Goal: Task Accomplishment & Management: Manage account settings

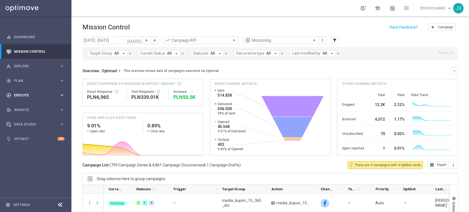
click at [28, 97] on div "play_circle_outline Execute" at bounding box center [32, 95] width 53 height 5
click at [33, 107] on link "Campaign Builder" at bounding box center [35, 106] width 43 height 4
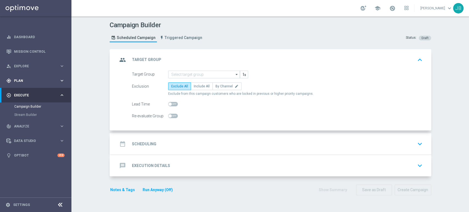
click at [33, 78] on div "gps_fixed Plan" at bounding box center [32, 80] width 53 height 5
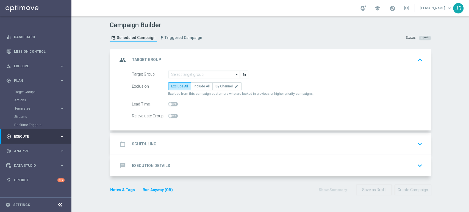
click at [31, 89] on div "Target Groups" at bounding box center [42, 92] width 57 height 8
click at [32, 94] on link "Target Groups" at bounding box center [35, 92] width 43 height 4
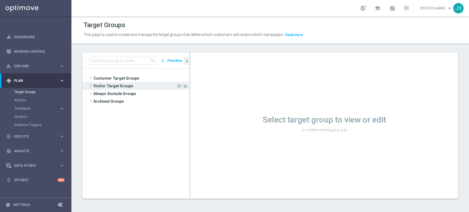
click at [123, 82] on span "Visitor Target Groups" at bounding box center [134, 86] width 83 height 8
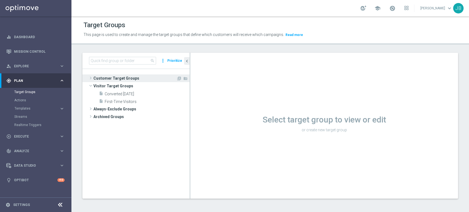
click at [125, 79] on span "Customer Target Groups" at bounding box center [134, 78] width 83 height 8
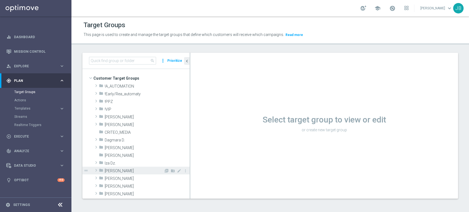
click at [122, 169] on span "[PERSON_NAME]" at bounding box center [134, 171] width 59 height 5
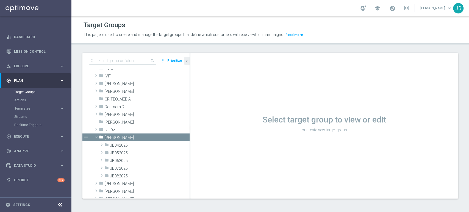
scroll to position [37, 0]
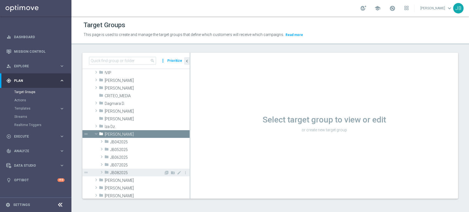
click at [119, 172] on span "JB082025" at bounding box center [137, 173] width 54 height 5
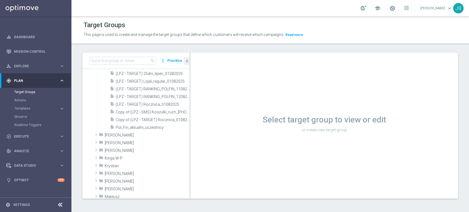
scroll to position [350, 0]
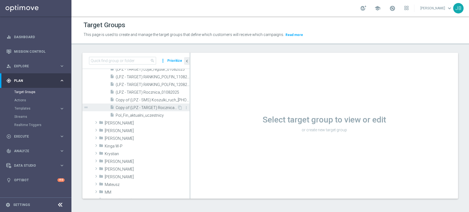
click at [157, 108] on span "Copy of (LPZ - TARGET) Rocznica_01082025" at bounding box center [147, 107] width 62 height 5
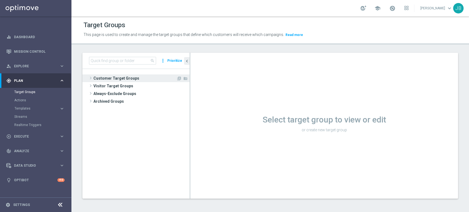
click at [105, 80] on span "Customer Target Groups" at bounding box center [134, 78] width 83 height 8
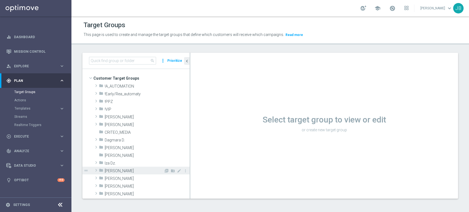
click at [123, 167] on div "folder Justyna B." at bounding box center [131, 171] width 65 height 8
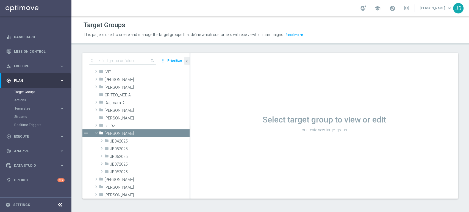
scroll to position [49, 0]
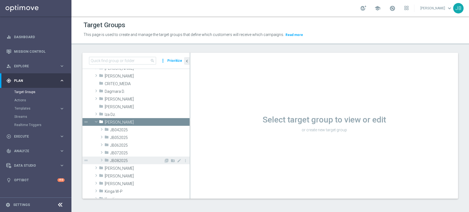
click at [136, 161] on span "JB082025" at bounding box center [137, 160] width 54 height 5
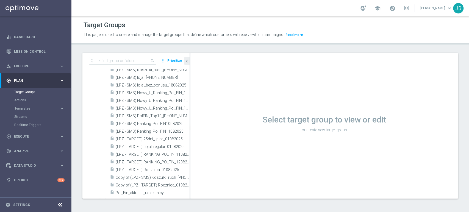
scroll to position [281, 0]
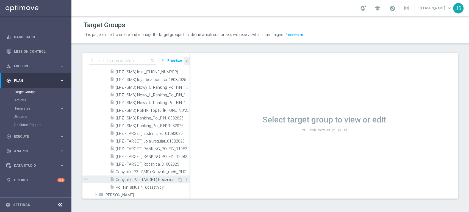
click at [166, 181] on span "Copy of (LPZ - TARGET) Rocznica_01082025" at bounding box center [147, 179] width 62 height 5
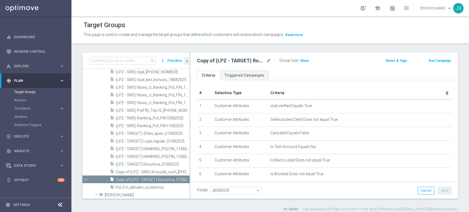
scroll to position [94, 0]
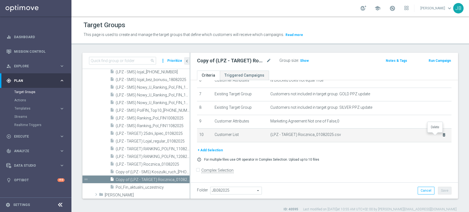
click at [442, 135] on icon "delete_forever" at bounding box center [444, 135] width 4 height 4
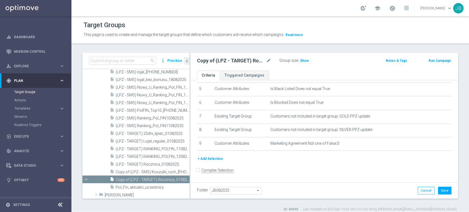
click at [210, 156] on button "+ Add Selection" at bounding box center [210, 159] width 26 height 6
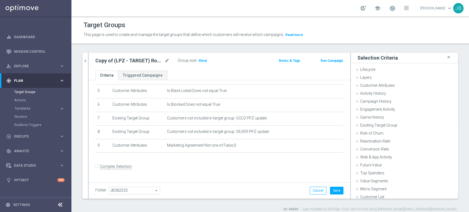
scroll to position [66, 0]
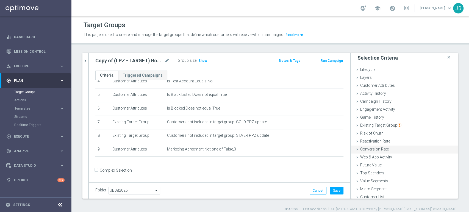
click at [413, 149] on div "Conversion Rate done" at bounding box center [404, 150] width 107 height 8
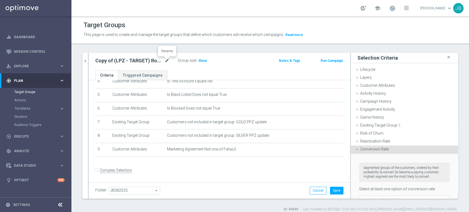
click at [165, 58] on icon "mode_edit" at bounding box center [167, 60] width 5 height 7
type input "(LPZ - SMS) Koszulki_pogon_21082025"
click at [186, 72] on ul "Criteria Triggered Campaigns" at bounding box center [219, 76] width 261 height 10
click at [355, 85] on icon at bounding box center [357, 85] width 4 height 4
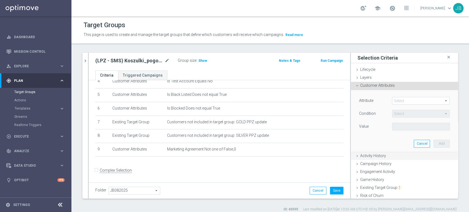
click at [355, 156] on icon at bounding box center [357, 156] width 4 height 4
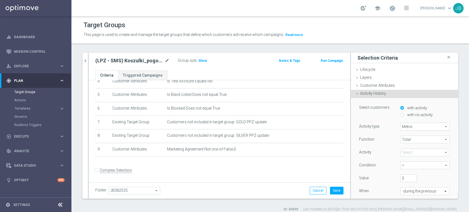
click at [355, 93] on icon at bounding box center [357, 93] width 4 height 4
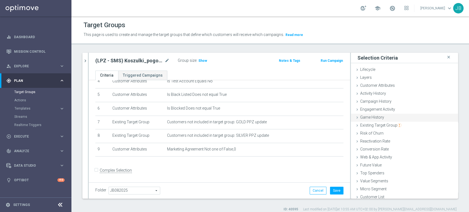
click at [355, 118] on div "Game History done" at bounding box center [404, 118] width 107 height 8
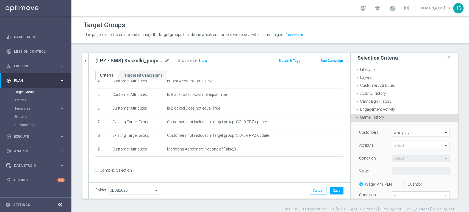
click at [397, 144] on span at bounding box center [420, 145] width 57 height 7
click at [401, 173] on span "Branch" at bounding box center [421, 175] width 52 height 4
type input "Branch"
click at [403, 160] on span "Equals" at bounding box center [420, 158] width 57 height 7
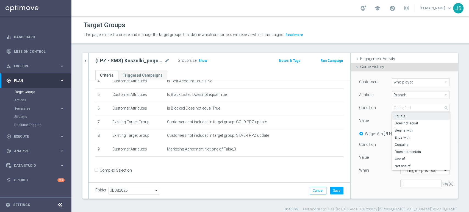
scroll to position [52, 0]
click at [411, 157] on span "One of" at bounding box center [421, 157] width 52 height 4
type input "One of"
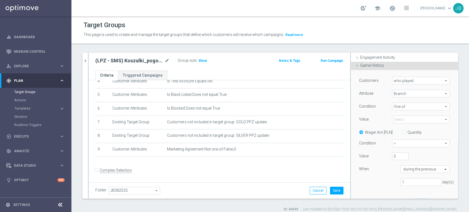
click at [400, 134] on div "Quantity" at bounding box center [409, 132] width 24 height 7
click at [403, 131] on input "Quantity" at bounding box center [405, 132] width 4 height 4
radio input "true"
click at [392, 143] on span "=" at bounding box center [420, 143] width 57 height 7
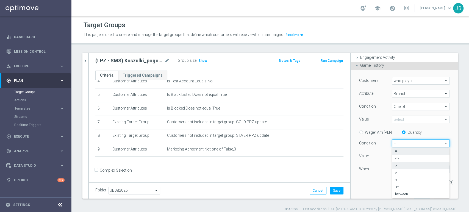
click at [392, 162] on label ">" at bounding box center [420, 165] width 57 height 7
type input ">"
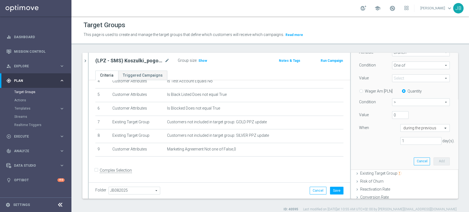
scroll to position [48, 0]
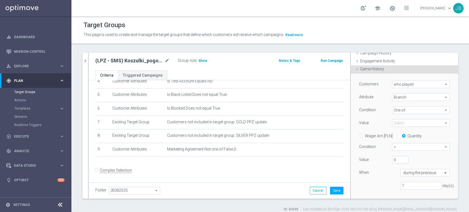
click at [392, 121] on span at bounding box center [420, 122] width 57 height 7
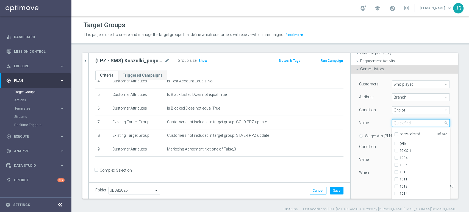
click at [394, 123] on input "search" at bounding box center [421, 123] width 58 height 8
type input "0"
type input "4014"
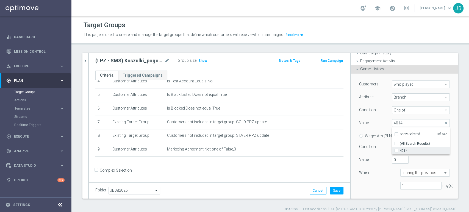
click at [400, 151] on label "4014" at bounding box center [425, 150] width 50 height 7
click at [396, 151] on input "4014" at bounding box center [398, 151] width 4 height 4
checkbox input "true"
type input "4014"
checkbox input "true"
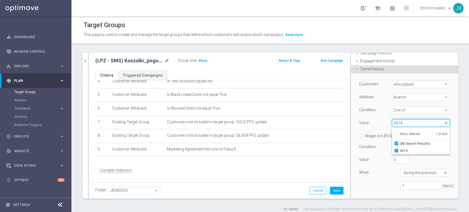
click at [403, 123] on input "4014" at bounding box center [421, 123] width 58 height 8
type input "40"
checkbox input "false"
type input "4022"
checkbox input "true"
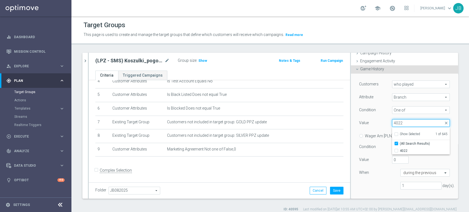
type input "4022"
click at [400, 149] on label "4022" at bounding box center [425, 150] width 50 height 7
click at [396, 149] on input "4022" at bounding box center [398, 151] width 4 height 4
checkbox input "true"
type input "Selected 2 of 645"
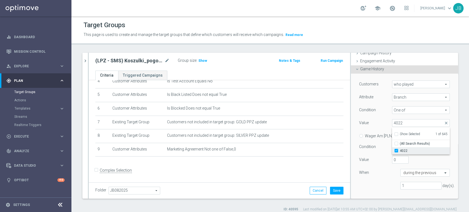
checkbox input "false"
click at [403, 119] on input "4022" at bounding box center [421, 123] width 58 height 8
type input "404"
checkbox input "true"
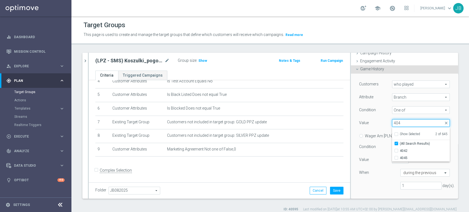
type input "4042"
checkbox input "false"
type input "4042"
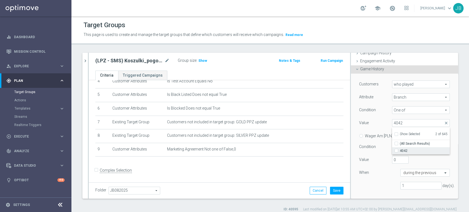
click at [401, 149] on span "4042" at bounding box center [425, 151] width 50 height 4
click at [400, 149] on input "4042" at bounding box center [398, 151] width 4 height 4
checkbox input "true"
type input "Selected 3 of 645"
click at [401, 121] on input "4042" at bounding box center [421, 123] width 58 height 8
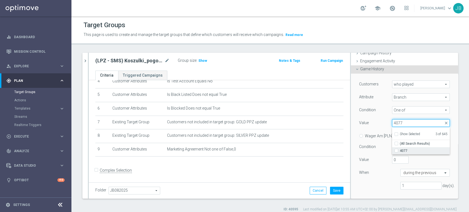
type input "4077"
click at [392, 153] on div "4077" at bounding box center [421, 150] width 58 height 7
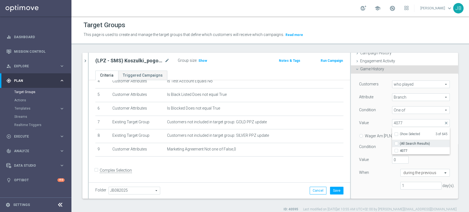
click at [400, 144] on label "(All Search Results)" at bounding box center [425, 143] width 50 height 7
click at [396, 144] on input "(All Search Results)" at bounding box center [398, 144] width 4 height 4
checkbox input "true"
type input "Selected 4 of 645"
checkbox input "true"
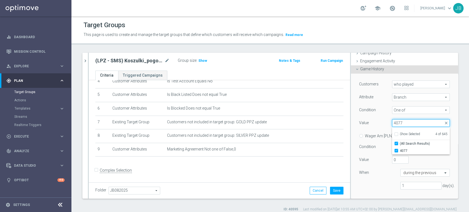
click at [399, 123] on input "4077" at bounding box center [421, 123] width 58 height 8
type input "4080"
click at [396, 149] on input "4080" at bounding box center [398, 151] width 4 height 4
checkbox input "true"
type input "Selected 5 of 645"
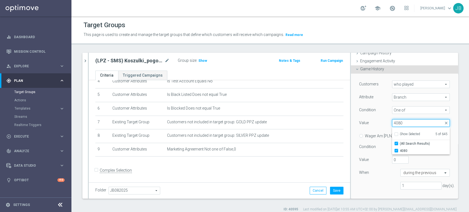
click at [405, 124] on input "4080" at bounding box center [421, 123] width 58 height 8
type input "4090"
click at [396, 150] on input "4090" at bounding box center [398, 151] width 4 height 4
checkbox input "true"
type input "Selected 6 of 645"
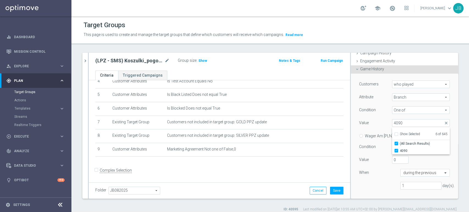
scroll to position [82, 0]
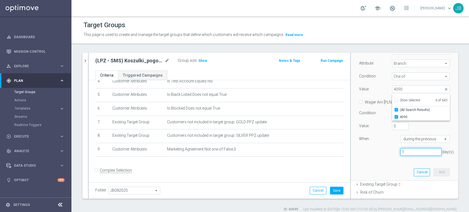
click at [413, 155] on input "1" at bounding box center [420, 152] width 41 height 8
type input "180"
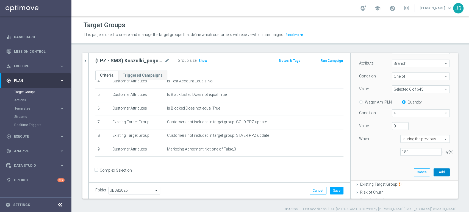
click at [435, 169] on button "Add" at bounding box center [441, 172] width 16 height 8
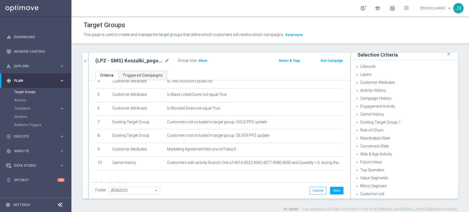
scroll to position [3, 0]
click at [330, 188] on button "Save" at bounding box center [336, 191] width 13 height 8
click at [205, 60] on span "Show" at bounding box center [202, 61] width 9 height 4
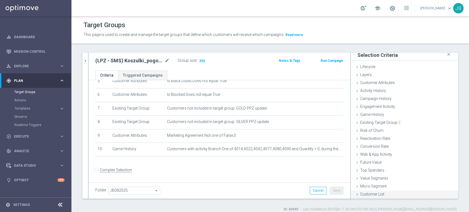
click at [390, 197] on div "Customer List done" at bounding box center [404, 195] width 107 height 8
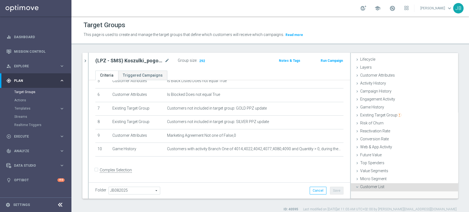
scroll to position [52, 0]
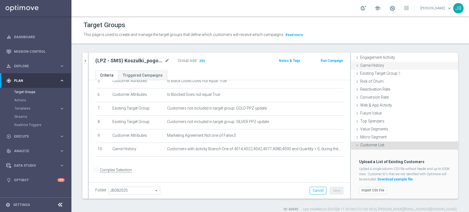
click at [395, 63] on div "Game History done selection saved" at bounding box center [404, 66] width 107 height 8
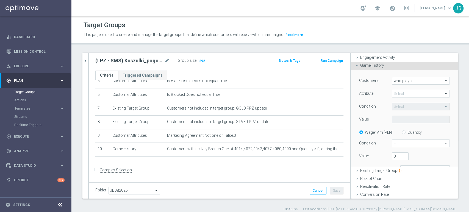
scroll to position [63, 0]
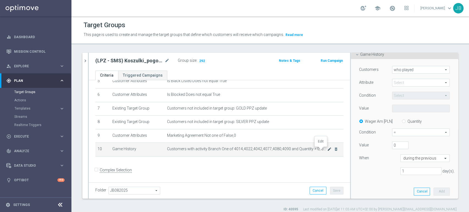
click at [327, 149] on icon "mode_edit" at bounding box center [329, 149] width 4 height 4
click at [402, 169] on input "180" at bounding box center [420, 171] width 41 height 8
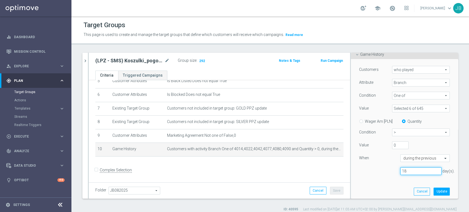
type input "1"
type input "500"
click at [437, 191] on button "Update" at bounding box center [441, 192] width 16 height 8
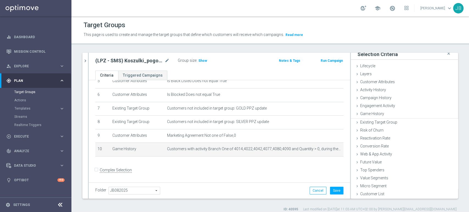
scroll to position [3, 0]
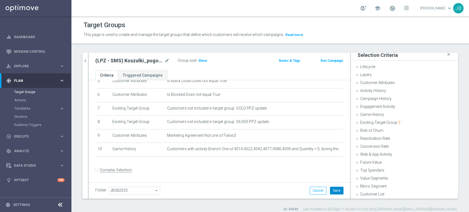
click at [337, 189] on button "Save" at bounding box center [336, 191] width 13 height 8
click at [207, 61] on div "Group size : Show" at bounding box center [205, 60] width 55 height 7
click at [202, 59] on span "Show" at bounding box center [202, 61] width 9 height 4
click at [373, 122] on span "Existing Target Group" at bounding box center [380, 122] width 41 height 4
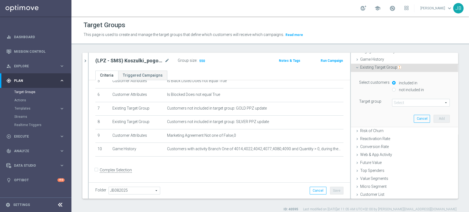
scroll to position [0, 0]
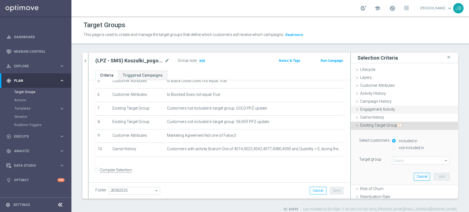
click at [364, 114] on div "Game History done selection updated" at bounding box center [404, 118] width 107 height 8
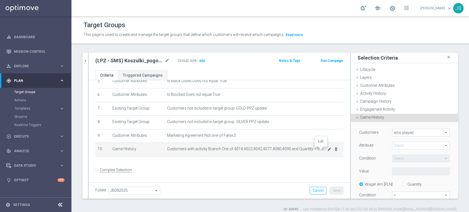
click at [327, 150] on icon "mode_edit" at bounding box center [329, 149] width 4 height 4
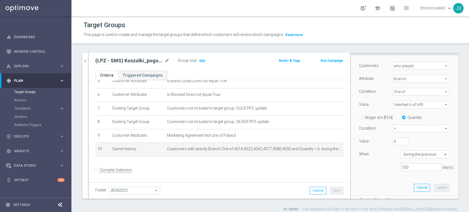
scroll to position [67, 0]
drag, startPoint x: 407, startPoint y: 168, endPoint x: 355, endPoint y: 164, distance: 52.0
click at [355, 164] on div "500 day(s)." at bounding box center [404, 167] width 99 height 8
type input "800"
click at [439, 188] on button "Update" at bounding box center [441, 187] width 16 height 8
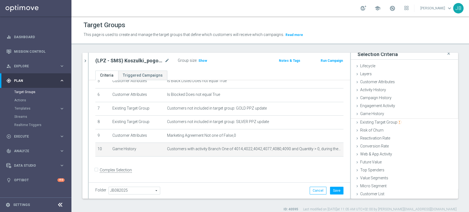
scroll to position [3, 0]
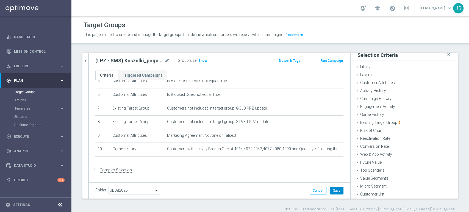
click at [334, 191] on button "Save" at bounding box center [336, 191] width 13 height 8
click at [201, 61] on span "Show" at bounding box center [202, 61] width 9 height 4
click at [380, 122] on span "Existing Target Group" at bounding box center [380, 122] width 41 height 4
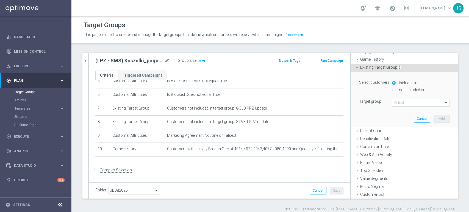
scroll to position [58, 0]
click at [366, 69] on span "Existing Target Group" at bounding box center [380, 67] width 41 height 4
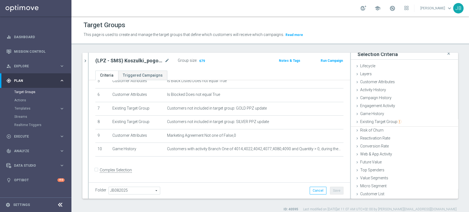
scroll to position [3, 0]
click at [37, 90] on link "Target Groups" at bounding box center [35, 92] width 43 height 4
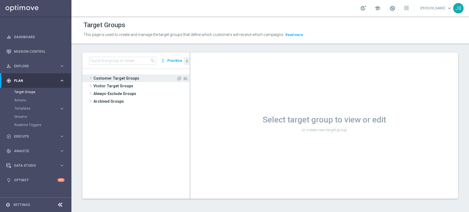
click at [105, 76] on span "Customer Target Groups" at bounding box center [134, 78] width 83 height 8
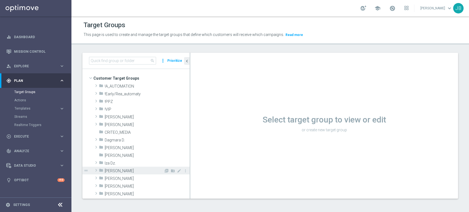
click at [128, 170] on span "[PERSON_NAME]" at bounding box center [134, 171] width 59 height 5
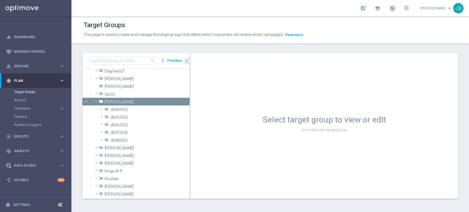
scroll to position [89, 0]
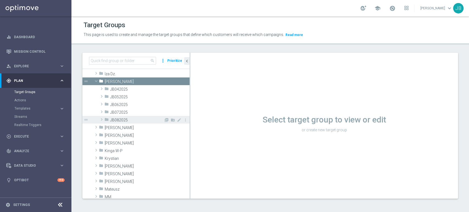
click at [136, 122] on span "JB082025" at bounding box center [137, 120] width 54 height 5
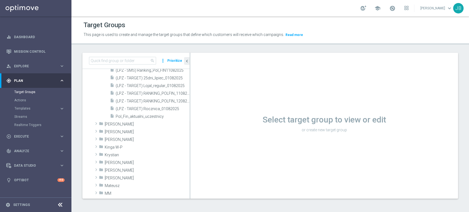
scroll to position [362, 0]
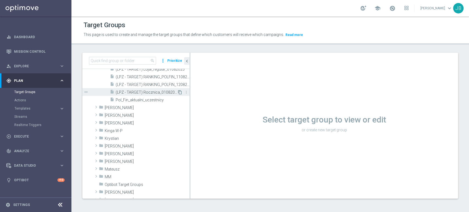
click at [178, 93] on icon "content_copy" at bounding box center [180, 92] width 4 height 4
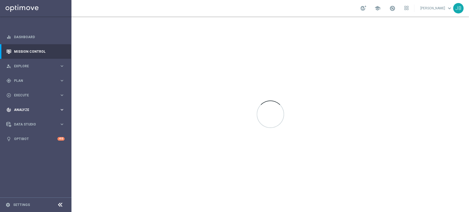
click at [13, 113] on div "track_changes Analyze keyboard_arrow_right" at bounding box center [35, 109] width 71 height 15
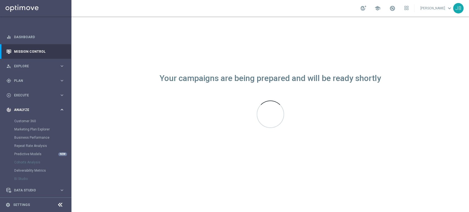
click at [45, 105] on div "track_changes Analyze keyboard_arrow_right" at bounding box center [35, 109] width 71 height 15
click at [47, 91] on div "play_circle_outline Execute keyboard_arrow_right" at bounding box center [35, 95] width 71 height 15
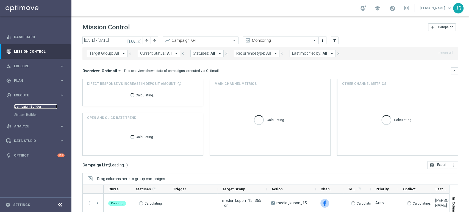
click at [34, 105] on link "Campaign Builder" at bounding box center [35, 106] width 43 height 4
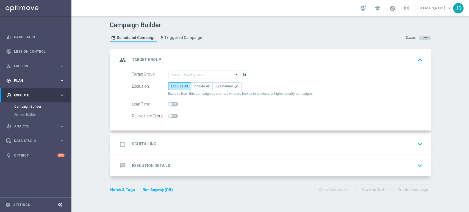
click at [41, 78] on div "gps_fixed Plan" at bounding box center [32, 80] width 53 height 5
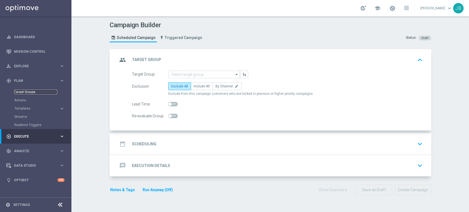
click at [31, 94] on link "Target Groups" at bounding box center [35, 92] width 43 height 4
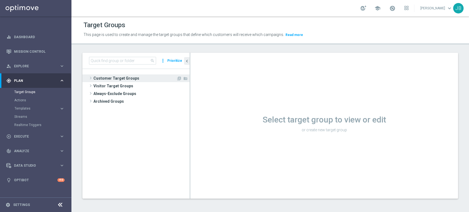
click at [126, 76] on span "Customer Target Groups" at bounding box center [134, 78] width 83 height 8
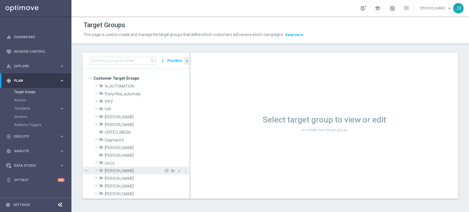
click at [121, 171] on span "[PERSON_NAME]" at bounding box center [134, 171] width 59 height 5
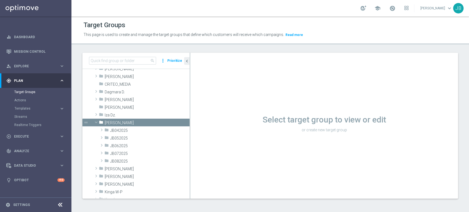
scroll to position [49, 0]
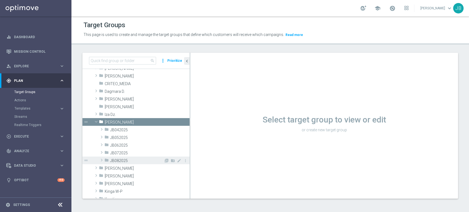
click at [150, 161] on span "JB082025" at bounding box center [137, 160] width 54 height 5
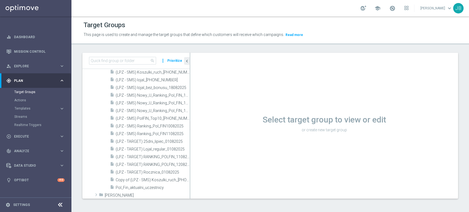
scroll to position [292, 0]
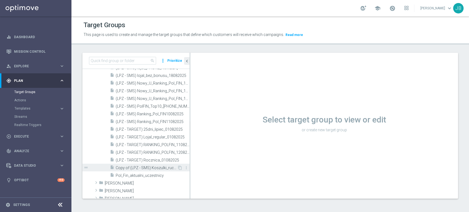
click at [163, 168] on span "Copy of (LPZ - SMS) Koszulki_ruch_14082025" at bounding box center [147, 168] width 62 height 5
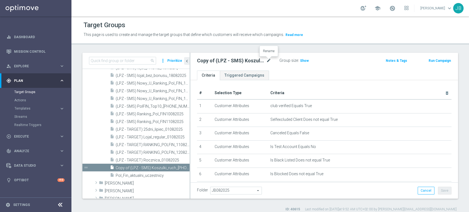
click at [271, 60] on icon "mode_edit" at bounding box center [268, 60] width 5 height 7
click at [205, 63] on input "Copy of (LPZ - SMS) Koszulki_ruch_14082025" at bounding box center [234, 61] width 74 height 8
click at [234, 58] on input "(LPZ - SMS) Koszulki_ruch_14082025" at bounding box center [234, 61] width 74 height 8
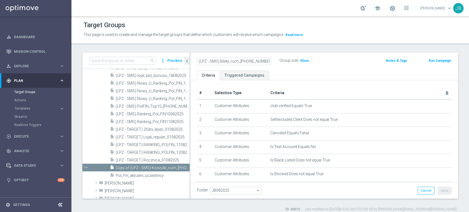
click at [245, 61] on input "(LPZ - SMS) Bilety_ruch_14082025" at bounding box center [234, 61] width 74 height 8
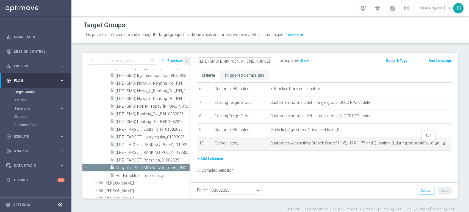
type input "(LPZ - SMS) Bilety_ruch_20082025"
click at [435, 146] on icon "mode_edit" at bounding box center [437, 143] width 4 height 4
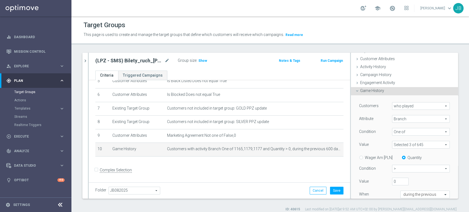
scroll to position [28, 0]
click at [393, 185] on div "Customers who played who played arrow_drop_down search Attribute Branch Branch …" at bounding box center [404, 157] width 91 height 113
drag, startPoint x: 393, startPoint y: 185, endPoint x: 392, endPoint y: 180, distance: 5.0
click at [392, 180] on div "Customers who played who played arrow_drop_down search Attribute Branch Branch …" at bounding box center [404, 157] width 91 height 113
click at [392, 180] on input "0" at bounding box center [400, 181] width 16 height 8
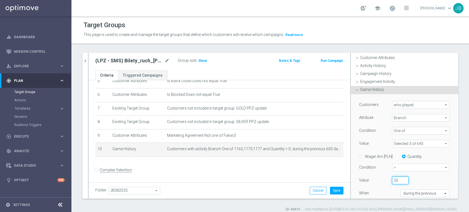
type input "20"
click at [404, 188] on div "Customers who played who played arrow_drop_down search Attribute Branch Branch …" at bounding box center [404, 157] width 91 height 113
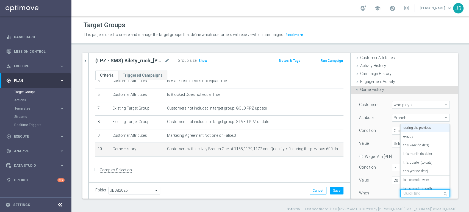
click at [406, 193] on input "text" at bounding box center [419, 193] width 32 height 5
click at [425, 126] on div "during the previous" at bounding box center [424, 128] width 43 height 9
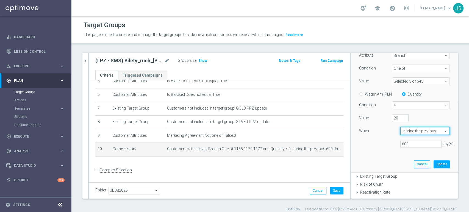
scroll to position [92, 0]
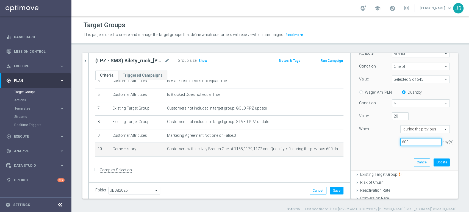
drag, startPoint x: 409, startPoint y: 142, endPoint x: 369, endPoint y: 142, distance: 39.8
click at [369, 142] on div "600 day(s)." at bounding box center [404, 142] width 99 height 8
type input "30"
click at [430, 158] on div "Cancel Update" at bounding box center [432, 162] width 36 height 8
click at [433, 160] on button "Update" at bounding box center [441, 162] width 16 height 8
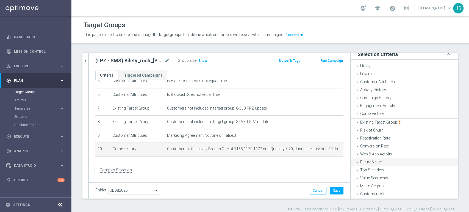
scroll to position [3, 0]
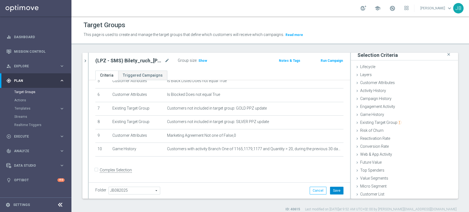
click at [333, 191] on button "Save" at bounding box center [336, 191] width 13 height 8
click at [200, 63] on h3 "Show" at bounding box center [203, 61] width 10 height 6
click at [394, 176] on div "Value Segments done" at bounding box center [404, 179] width 107 height 8
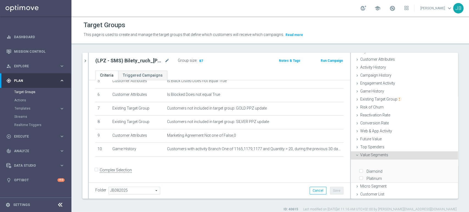
scroll to position [63, 0]
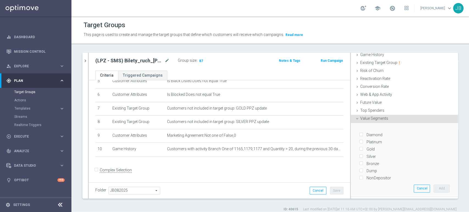
click at [370, 119] on span "Value Segments" at bounding box center [374, 118] width 28 height 4
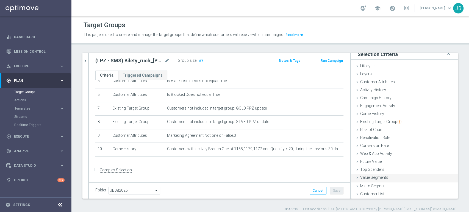
scroll to position [3, 0]
click at [355, 113] on icon at bounding box center [357, 115] width 4 height 4
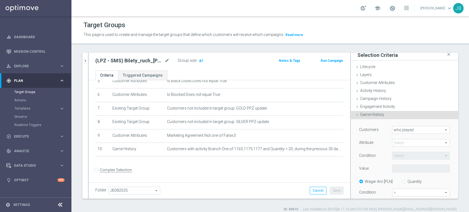
scroll to position [63, 0]
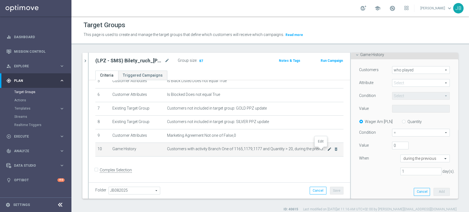
click at [327, 151] on icon "mode_edit" at bounding box center [329, 149] width 4 height 4
drag, startPoint x: 394, startPoint y: 147, endPoint x: 374, endPoint y: 147, distance: 19.5
click at [374, 147] on div "Value 20" at bounding box center [404, 146] width 99 height 9
type input "30"
click at [433, 190] on button "Update" at bounding box center [441, 192] width 16 height 8
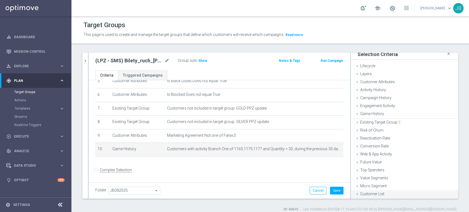
scroll to position [3, 0]
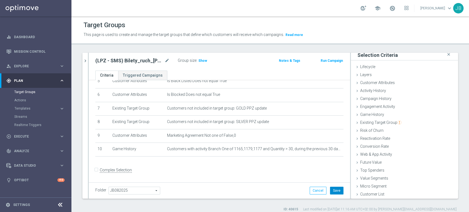
click at [331, 191] on button "Save" at bounding box center [336, 191] width 13 height 8
click at [203, 62] on span "Show" at bounding box center [202, 61] width 9 height 4
click at [202, 59] on span "72" at bounding box center [201, 61] width 5 height 5
click at [396, 118] on div "Game History done selection updated" at bounding box center [404, 115] width 107 height 8
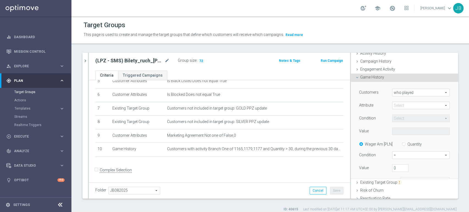
scroll to position [63, 0]
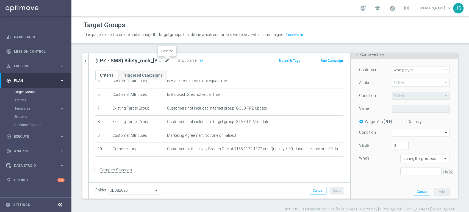
click at [167, 61] on icon "mode_edit" at bounding box center [167, 60] width 5 height 7
click at [133, 60] on input "(LPZ - SMS) Bilety_ruch_20082025" at bounding box center [132, 61] width 74 height 8
click at [157, 59] on input "(LPZ - SMS) Bilety_ruch_20082025" at bounding box center [132, 61] width 74 height 8
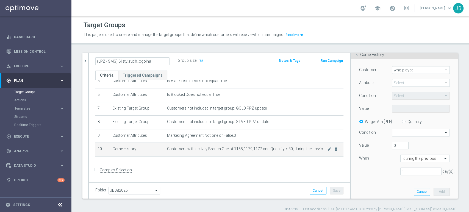
type input "(LPZ - SMS) Bilety_ruch_ogolna"
click at [291, 157] on td "Customers with activity Branch One of 1165,1179,1177 and Quantity > 30, during …" at bounding box center [254, 150] width 179 height 14
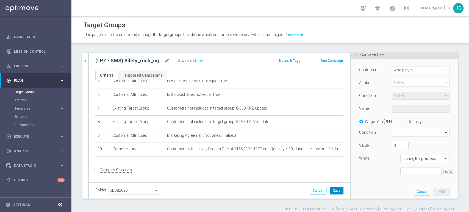
click at [333, 191] on button "Save" at bounding box center [336, 191] width 13 height 8
click at [87, 59] on icon "chevron_right" at bounding box center [85, 60] width 5 height 5
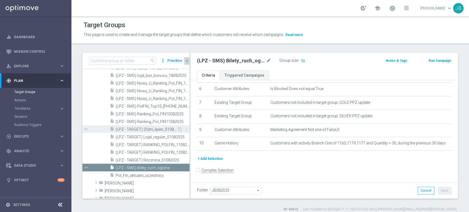
scroll to position [12, 0]
click at [177, 168] on icon "content_copy" at bounding box center [179, 168] width 4 height 4
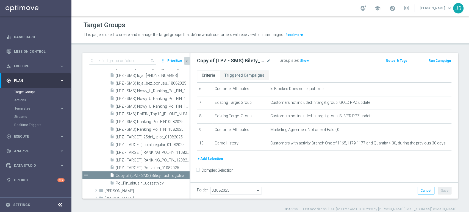
scroll to position [307, 0]
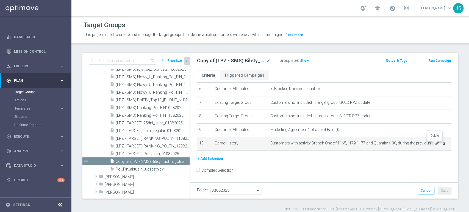
click at [441, 145] on icon "delete_forever" at bounding box center [443, 143] width 4 height 4
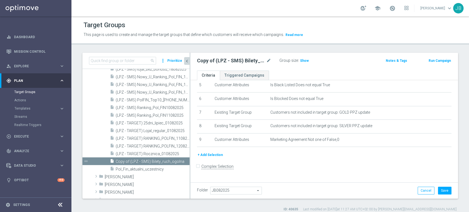
scroll to position [71, 0]
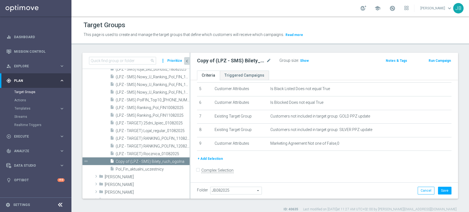
click at [213, 160] on button "+ Add Selection" at bounding box center [210, 159] width 26 height 6
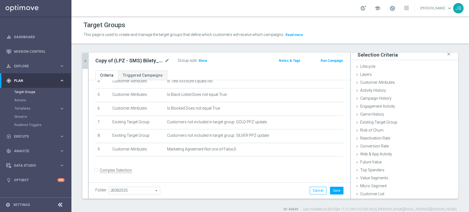
scroll to position [3, 0]
click at [405, 192] on div "Customer List done" at bounding box center [404, 195] width 107 height 8
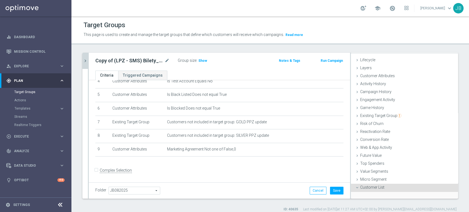
scroll to position [52, 0]
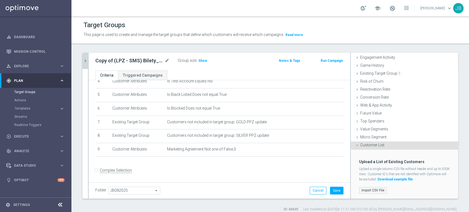
click at [380, 189] on label "Import CSV File" at bounding box center [373, 190] width 28 height 7
click at [0, 0] on input "Import CSV File" at bounding box center [0, 0] width 0 height 0
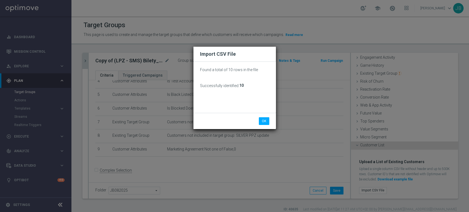
click at [269, 126] on div "OK Cancel" at bounding box center [234, 121] width 82 height 16
click at [268, 124] on button "OK" at bounding box center [264, 121] width 10 height 8
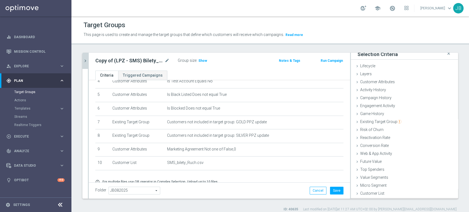
scroll to position [3, 0]
click at [171, 59] on div "Copy of (LPZ - SMS) Bilety_ruch_ogolna mode_edit" at bounding box center [136, 61] width 82 height 8
click at [166, 60] on icon "mode_edit" at bounding box center [167, 60] width 5 height 7
click at [110, 62] on input "Copy of (LPZ - SMS) Bilety_ruch_ogolna" at bounding box center [132, 61] width 74 height 8
click at [148, 61] on input "(LPZ - SMS) Bilety_ruch_ogolna" at bounding box center [132, 61] width 74 height 8
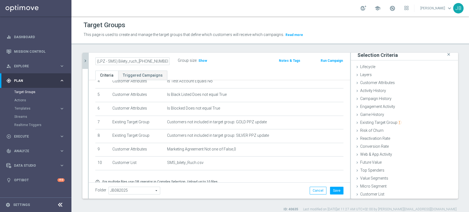
scroll to position [88, 0]
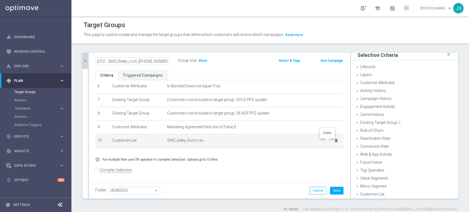
type input "(LPZ - SMS) Bilety_ruch_20082028"
click at [334, 143] on icon "delete_forever" at bounding box center [336, 140] width 4 height 4
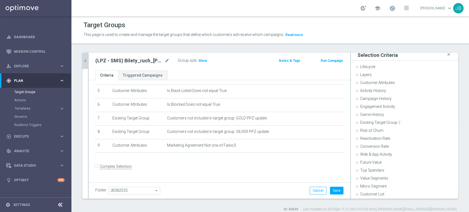
scroll to position [66, 0]
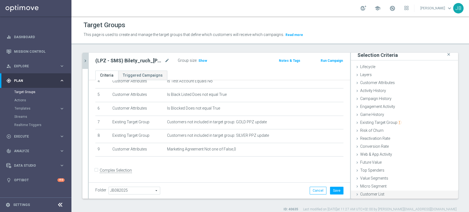
click at [412, 191] on div "Customer List done selection saved" at bounding box center [404, 195] width 107 height 8
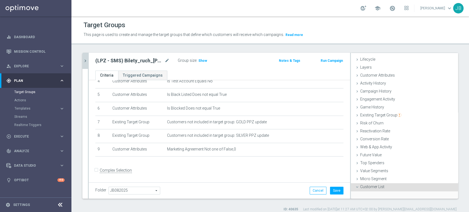
scroll to position [52, 0]
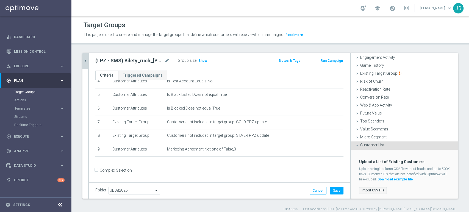
click at [369, 189] on label "Import CSV File" at bounding box center [373, 190] width 28 height 7
click at [0, 0] on input "Import CSV File" at bounding box center [0, 0] width 0 height 0
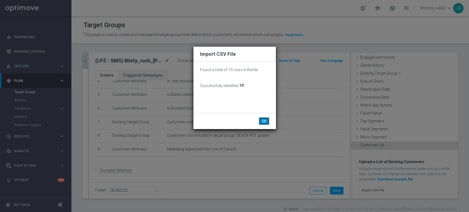
click at [264, 117] on button "OK" at bounding box center [264, 121] width 10 height 8
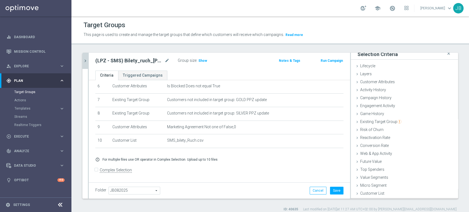
scroll to position [3, 0]
click at [331, 187] on button "Save" at bounding box center [336, 191] width 13 height 8
click at [23, 91] on link "Target Groups" at bounding box center [35, 92] width 43 height 4
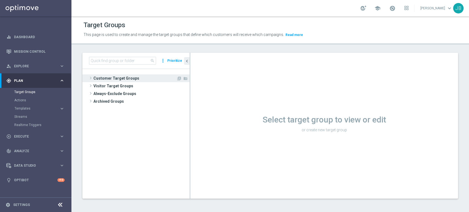
click at [119, 79] on span "Customer Target Groups" at bounding box center [134, 78] width 83 height 8
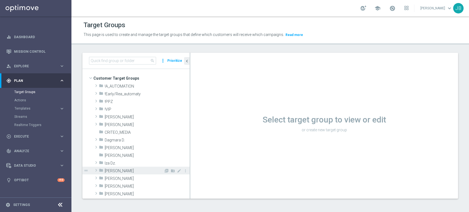
click at [116, 167] on div "folder Justyna B." at bounding box center [131, 171] width 65 height 8
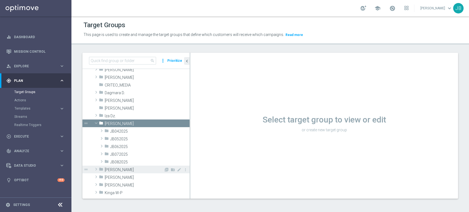
scroll to position [49, 0]
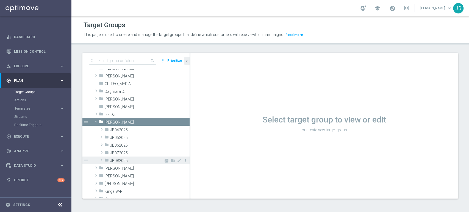
click at [137, 158] on span "JB082025" at bounding box center [137, 160] width 54 height 5
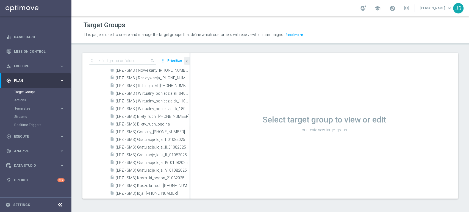
scroll to position [75, 0]
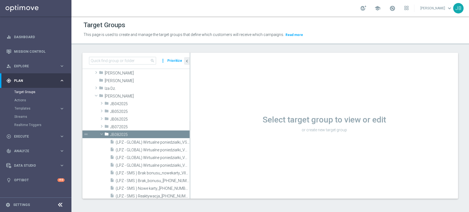
click at [189, 165] on tree-viewport "Customer Target Groups library_add create_new_folder folder" at bounding box center [135, 133] width 107 height 129
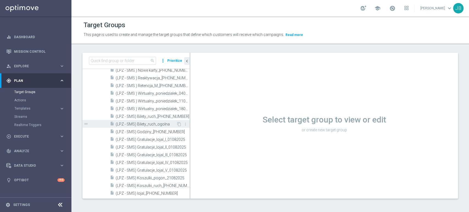
click at [168, 124] on span "(LPZ - SMS) Bilety_ruch_ogolna" at bounding box center [146, 124] width 61 height 5
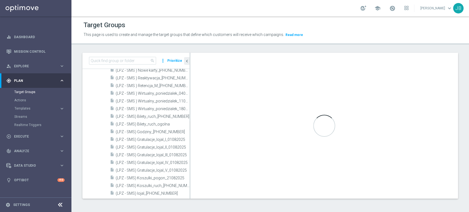
click at [317, 108] on div "Loading..." at bounding box center [324, 126] width 268 height 146
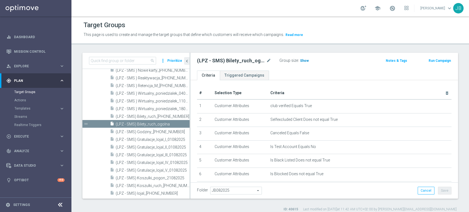
click at [307, 63] on h3 "Show" at bounding box center [304, 61] width 10 height 6
click at [188, 60] on icon "chevron_left" at bounding box center [186, 60] width 5 height 5
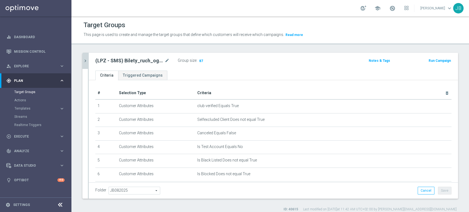
scroll to position [85, 0]
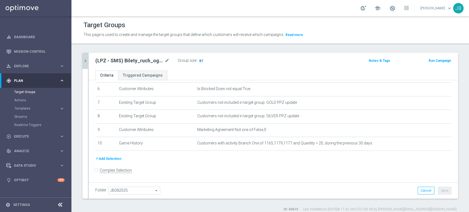
click at [199, 61] on span "87" at bounding box center [201, 61] width 5 height 5
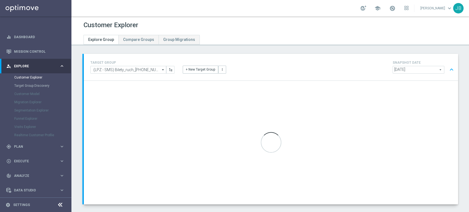
scroll to position [27, 0]
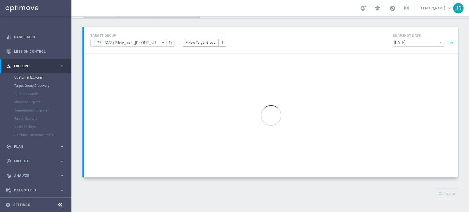
drag, startPoint x: 468, startPoint y: 70, endPoint x: 468, endPoint y: 67, distance: 3.3
click at [468, 67] on div "Customer Explorer Explore Group Compare Groups Group Migrations TARGET GROUP (L…" at bounding box center [269, 114] width 397 height 196
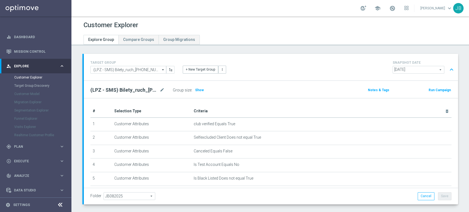
scroll to position [26, 0]
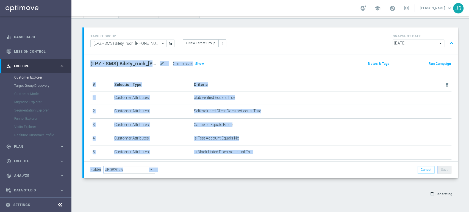
drag, startPoint x: 468, startPoint y: 111, endPoint x: 468, endPoint y: 183, distance: 72.5
click at [468, 183] on div "Customer Explorer Explore Group Compare Groups Group Migrations TARGET GROUP (L…" at bounding box center [269, 114] width 397 height 196
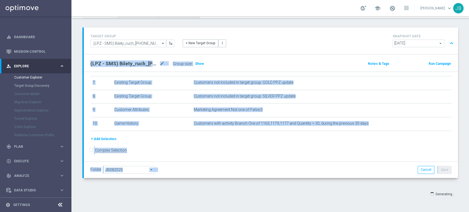
scroll to position [0, 0]
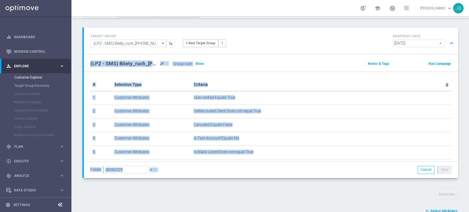
click at [453, 193] on div "Generate" at bounding box center [414, 194] width 96 height 11
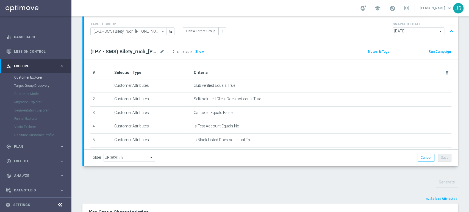
click at [468, 209] on div "Customer Explorer Explore Group Compare Groups Group Migrations TARGET GROUP (L…" at bounding box center [269, 114] width 397 height 196
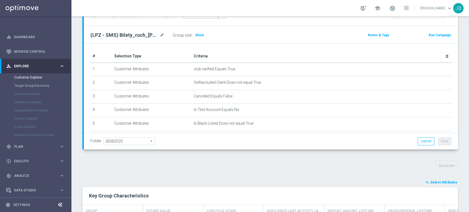
click at [468, 209] on div "Customer Explorer Explore Group Compare Groups Group Migrations TARGET GROUP (L…" at bounding box center [269, 114] width 397 height 196
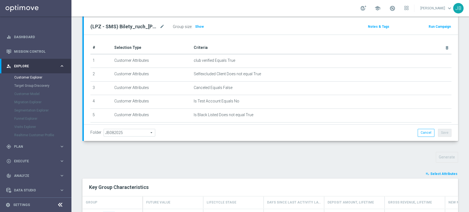
click at [468, 209] on div "Customer Explorer Explore Group Compare Groups Group Migrations TARGET GROUP (L…" at bounding box center [269, 114] width 397 height 196
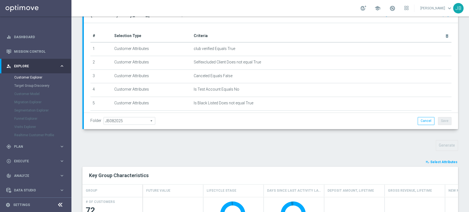
click at [468, 209] on div "Customer Explorer Explore Group Compare Groups Group Migrations TARGET GROUP (L…" at bounding box center [269, 114] width 397 height 196
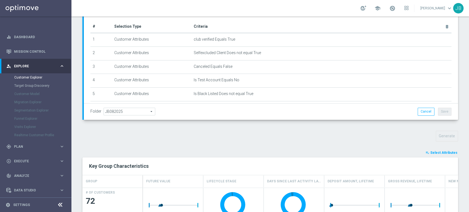
click at [468, 209] on div "Customer Explorer Explore Group Compare Groups Group Migrations TARGET GROUP (L…" at bounding box center [269, 114] width 397 height 196
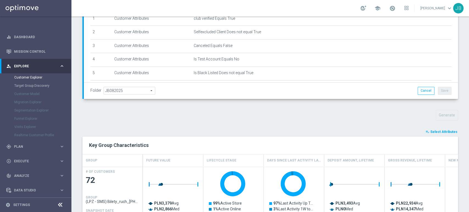
click at [468, 209] on div "Customer Explorer Explore Group Compare Groups Group Migrations TARGET GROUP (L…" at bounding box center [269, 114] width 397 height 196
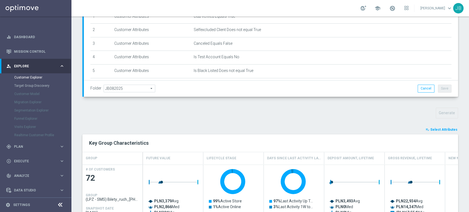
click at [468, 209] on div "Customer Explorer Explore Group Compare Groups Group Migrations TARGET GROUP (L…" at bounding box center [269, 114] width 397 height 196
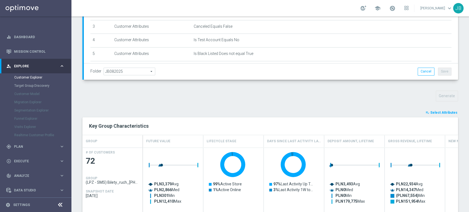
click at [468, 209] on div "Customer Explorer Explore Group Compare Groups Group Migrations TARGET GROUP (L…" at bounding box center [269, 114] width 397 height 196
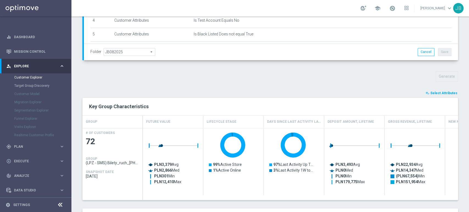
scroll to position [185, 0]
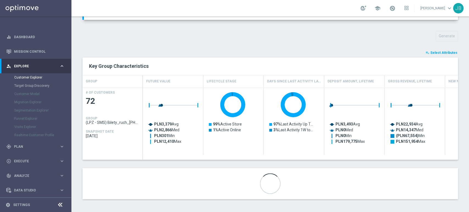
click at [468, 209] on div "Customer Explorer Explore Group Compare Groups Group Migrations TARGET GROUP (L…" at bounding box center [269, 114] width 397 height 196
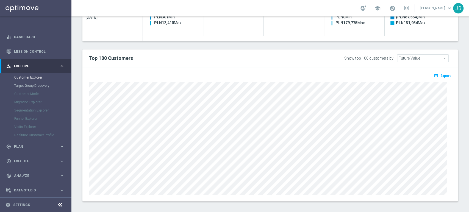
scroll to position [305, 0]
click at [335, 72] on div "open_in_browser Export" at bounding box center [270, 75] width 370 height 7
click at [400, 57] on span "Future Value" at bounding box center [422, 55] width 51 height 7
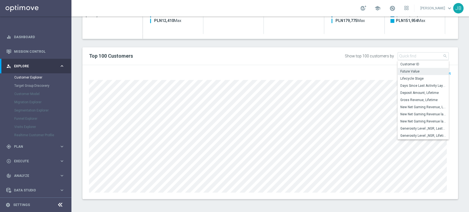
click at [381, 58] on div "Show top 100 customers by Future Value Future Value arrow_drop_down search Cust…" at bounding box center [398, 56] width 107 height 8
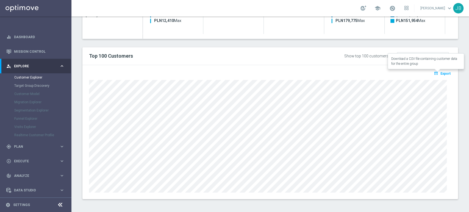
click at [440, 74] on span "Export" at bounding box center [445, 74] width 10 height 4
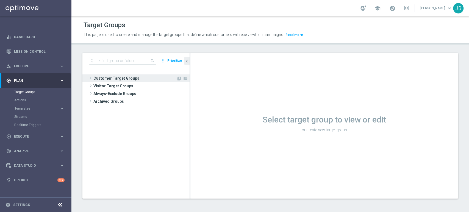
click at [107, 76] on span "Customer Target Groups" at bounding box center [134, 78] width 83 height 8
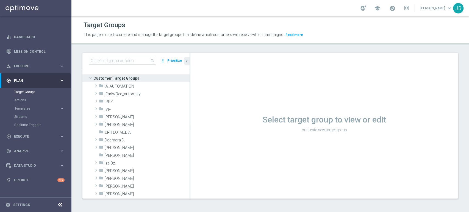
scroll to position [48, 0]
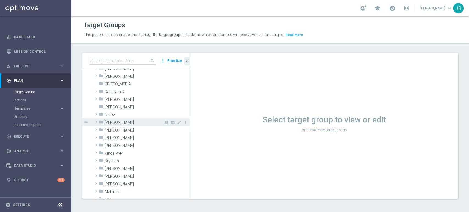
click at [95, 122] on span at bounding box center [95, 122] width 5 height 7
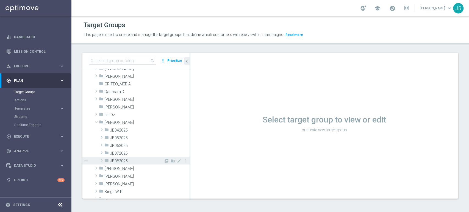
click at [111, 160] on span "JB082025" at bounding box center [137, 161] width 54 height 5
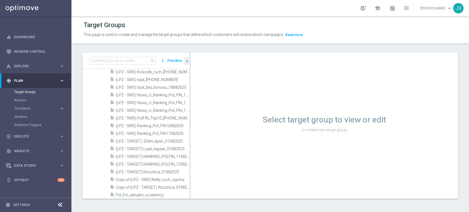
scroll to position [301, 0]
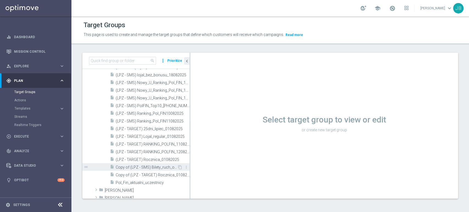
click at [159, 169] on div "insert_drive_file Copy of (LPZ - SMS) Bilety_ruch_ogolna" at bounding box center [143, 167] width 67 height 8
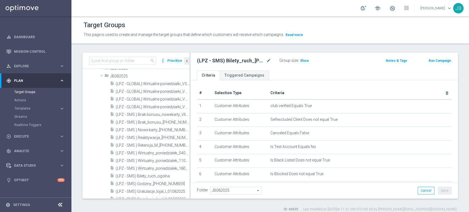
scroll to position [136, 0]
click at [159, 175] on span "(LPZ - SMS) Bilety_ruch_ogolna" at bounding box center [146, 173] width 61 height 5
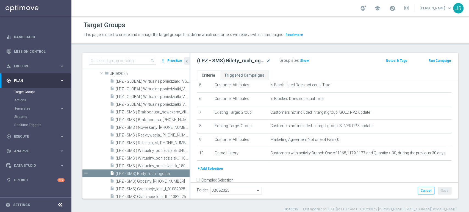
scroll to position [85, 0]
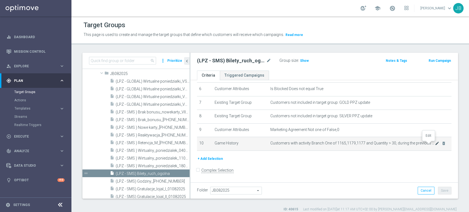
click at [435, 144] on icon "mode_edit" at bounding box center [437, 143] width 4 height 4
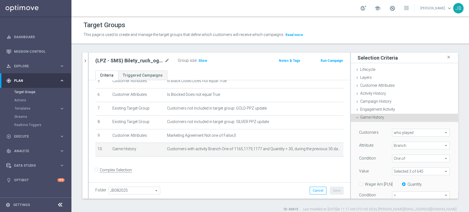
scroll to position [127, 0]
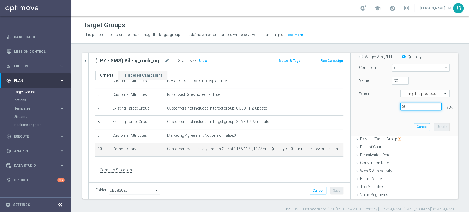
click at [415, 106] on input "30" at bounding box center [420, 107] width 41 height 8
type input "3"
type input "40"
click at [433, 125] on button "Update" at bounding box center [441, 127] width 16 height 8
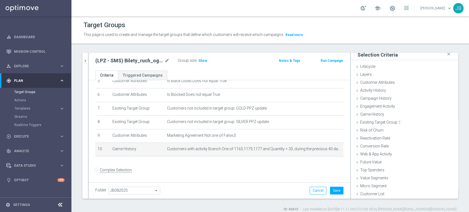
scroll to position [3, 0]
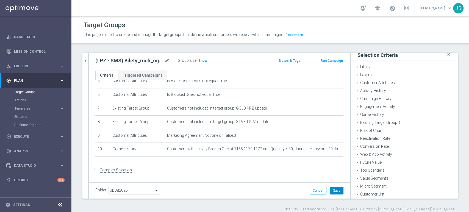
click at [331, 190] on button "Save" at bounding box center [336, 191] width 13 height 8
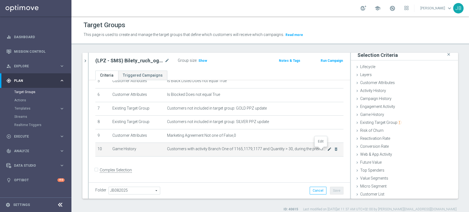
click at [327, 150] on icon "mode_edit" at bounding box center [329, 149] width 4 height 4
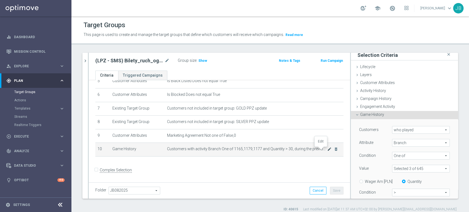
scroll to position [63, 0]
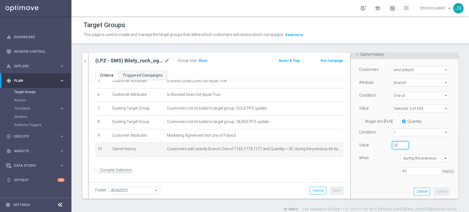
click at [392, 144] on input "30" at bounding box center [400, 145] width 16 height 8
type input "3"
type input "20"
drag, startPoint x: 404, startPoint y: 168, endPoint x: 380, endPoint y: 168, distance: 24.4
click at [380, 168] on div "40 day(s)." at bounding box center [404, 171] width 99 height 8
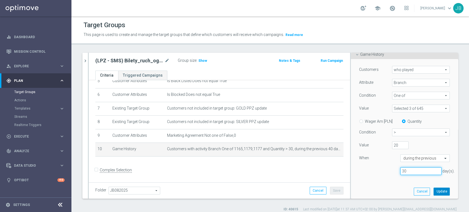
type input "30"
click at [433, 191] on button "Update" at bounding box center [441, 192] width 16 height 8
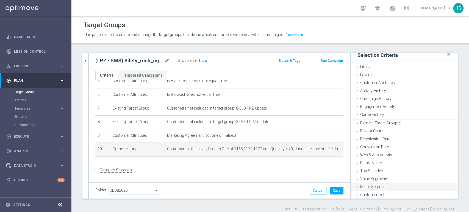
scroll to position [3, 0]
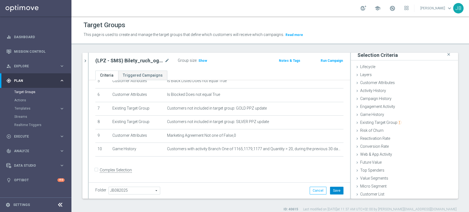
click at [331, 193] on button "Save" at bounding box center [336, 191] width 13 height 8
click at [200, 60] on span "Show" at bounding box center [202, 61] width 9 height 4
click at [201, 60] on span "87" at bounding box center [201, 61] width 5 height 5
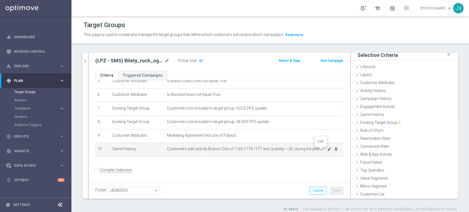
click at [327, 151] on icon "mode_edit" at bounding box center [329, 149] width 4 height 4
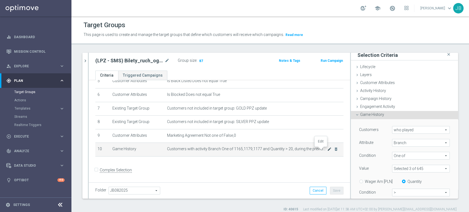
scroll to position [63, 0]
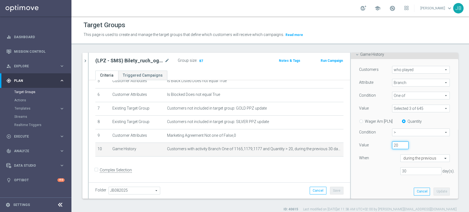
click at [392, 145] on input "20" at bounding box center [400, 145] width 16 height 8
type input "2"
type input "30"
click at [434, 193] on button "Update" at bounding box center [441, 192] width 16 height 8
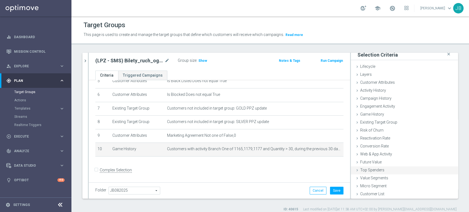
scroll to position [3, 0]
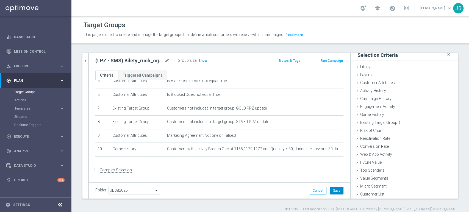
click at [330, 193] on button "Save" at bounding box center [336, 191] width 13 height 8
click at [226, 63] on div "Group size : Show" at bounding box center [205, 60] width 55 height 7
click at [201, 59] on span "Show" at bounding box center [202, 61] width 9 height 4
click at [200, 59] on span "72" at bounding box center [201, 61] width 5 height 5
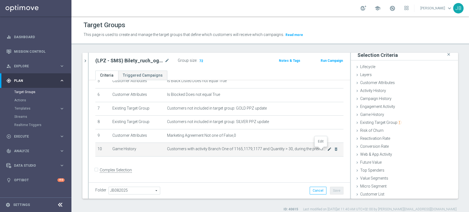
click at [327, 151] on icon "mode_edit" at bounding box center [329, 149] width 4 height 4
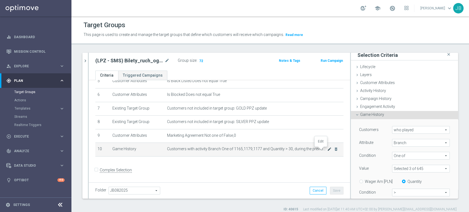
scroll to position [63, 0]
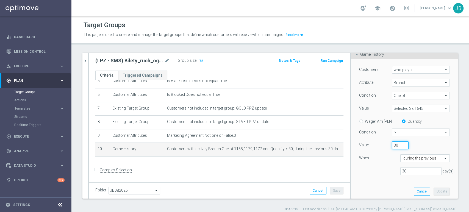
click at [392, 145] on input "30" at bounding box center [400, 145] width 16 height 8
type input "3"
type input "20"
click at [433, 189] on button "Update" at bounding box center [441, 192] width 16 height 8
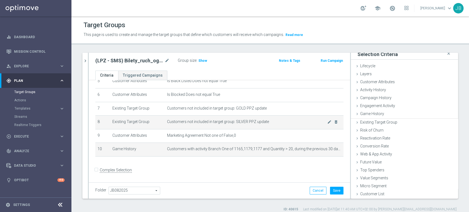
scroll to position [3, 0]
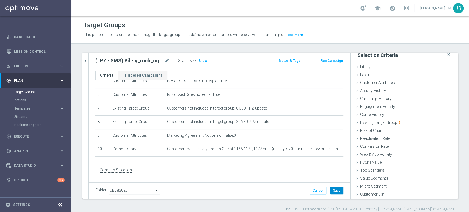
click at [332, 191] on button "Save" at bounding box center [336, 191] width 13 height 8
click at [205, 62] on span "Show" at bounding box center [202, 61] width 9 height 4
click at [200, 61] on span "87" at bounding box center [201, 61] width 5 height 5
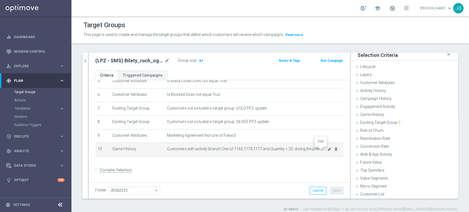
click at [327, 151] on icon "mode_edit" at bounding box center [329, 149] width 4 height 4
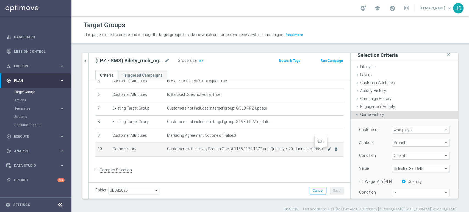
scroll to position [63, 0]
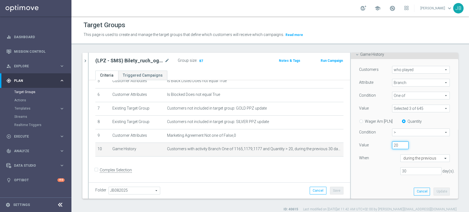
click at [394, 144] on input "20" at bounding box center [400, 145] width 16 height 8
type input "2"
type input "25"
click at [433, 191] on button "Update" at bounding box center [441, 192] width 16 height 8
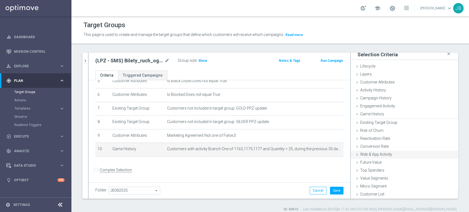
scroll to position [3, 0]
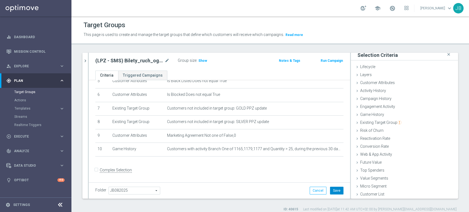
click at [333, 188] on button "Save" at bounding box center [336, 191] width 13 height 8
click at [202, 60] on span "Show" at bounding box center [202, 61] width 9 height 4
click at [86, 59] on icon "chevron_right" at bounding box center [85, 60] width 5 height 5
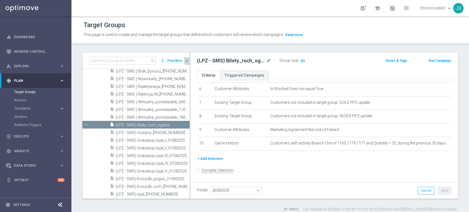
scroll to position [181, 0]
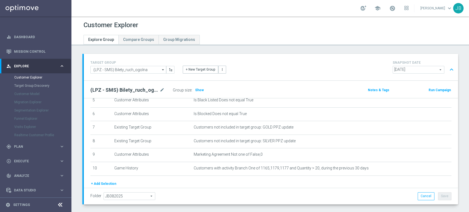
scroll to position [26, 0]
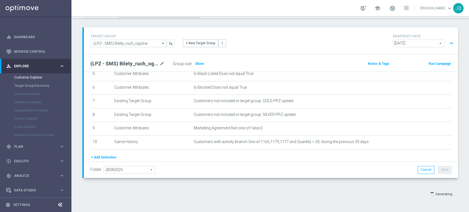
click at [468, 192] on div "Customer Explorer Explore Group Compare Groups Group Migrations TARGET GROUP (L…" at bounding box center [269, 114] width 397 height 196
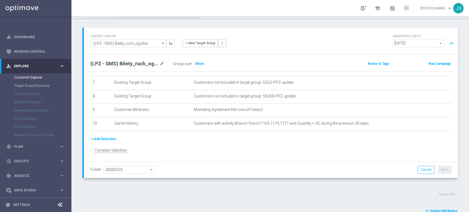
scroll to position [185, 0]
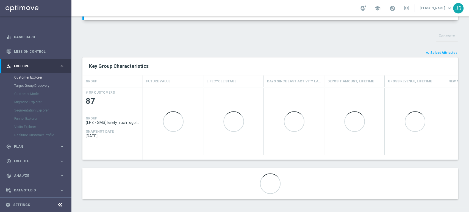
click at [468, 167] on div "Customer Explorer Explore Group Compare Groups Group Migrations TARGET GROUP (L…" at bounding box center [269, 114] width 397 height 196
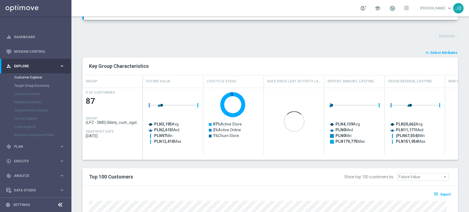
scroll to position [305, 0]
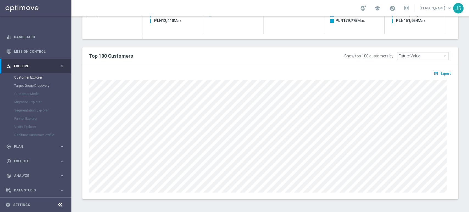
click at [468, 186] on div "Customer Explorer Explore Group Compare Groups Group Migrations TARGET GROUP (L…" at bounding box center [269, 114] width 397 height 196
click at [440, 73] on span "Export" at bounding box center [445, 74] width 10 height 4
click at [468, 78] on div "Customer Explorer Explore Group Compare Groups Group Migrations TARGET GROUP (L…" at bounding box center [269, 114] width 397 height 196
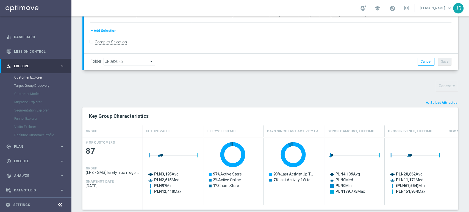
scroll to position [0, 0]
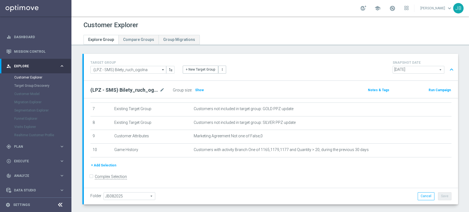
click at [468, 56] on div "Customer Explorer Explore Group Compare Groups Group Migrations TARGET GROUP (L…" at bounding box center [269, 114] width 397 height 196
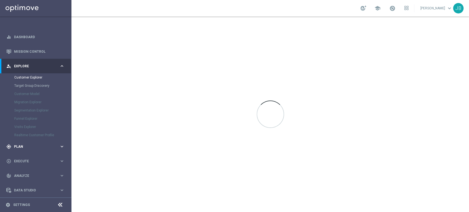
click at [45, 144] on div "gps_fixed Plan" at bounding box center [32, 146] width 53 height 5
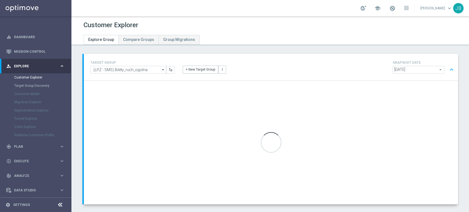
click at [38, 68] on span "Explore" at bounding box center [36, 66] width 45 height 3
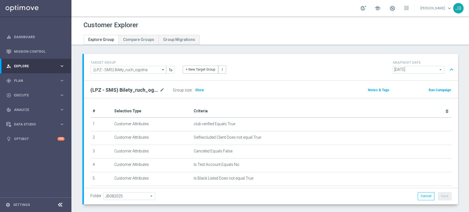
scroll to position [171, 0]
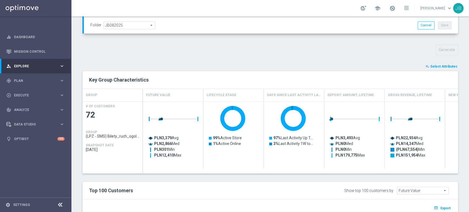
click at [468, 164] on div "Customer Explorer Explore Group Compare Groups Group Migrations TARGET GROUP (L…" at bounding box center [269, 114] width 397 height 196
click at [440, 208] on span "Export" at bounding box center [445, 208] width 10 height 4
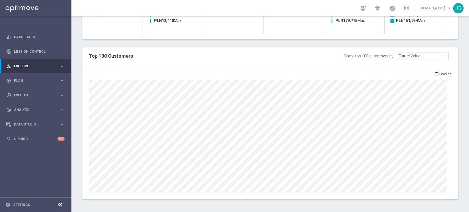
click at [468, 194] on div "Customer Explorer Explore Group Compare Groups Group Migrations TARGET GROUP (L…" at bounding box center [269, 114] width 397 height 196
click at [439, 68] on div "open_in_browser Export" at bounding box center [269, 132] width 375 height 134
click at [440, 72] on span "Export" at bounding box center [445, 74] width 10 height 4
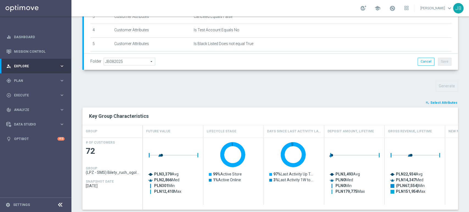
click at [468, 27] on div "Customer Explorer Explore Group Compare Groups Group Migrations TARGET GROUP (L…" at bounding box center [269, 114] width 397 height 196
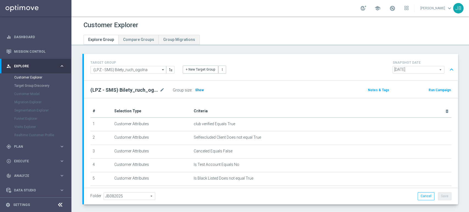
click at [202, 92] on span "Show" at bounding box center [199, 90] width 9 height 4
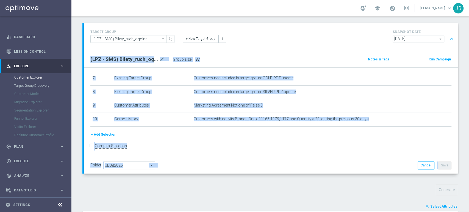
drag, startPoint x: 468, startPoint y: 177, endPoint x: 468, endPoint y: 207, distance: 29.9
click at [468, 207] on div "Customer Explorer Explore Group Compare Groups Group Migrations TARGET GROUP (L…" at bounding box center [269, 114] width 397 height 196
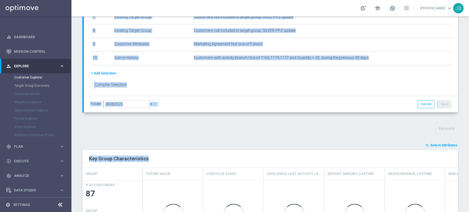
drag, startPoint x: 468, startPoint y: 126, endPoint x: 468, endPoint y: 155, distance: 29.9
click at [468, 155] on div "Customer Explorer Explore Group Compare Groups Group Migrations TARGET GROUP (L…" at bounding box center [269, 114] width 397 height 196
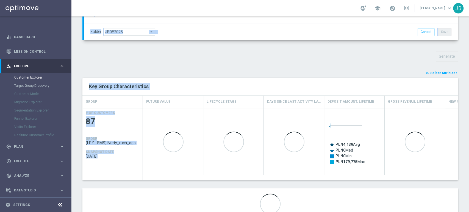
scroll to position [185, 0]
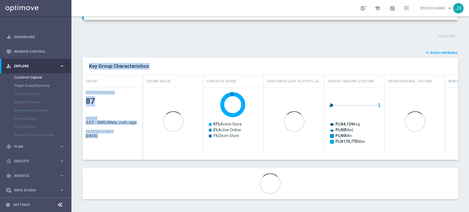
drag, startPoint x: 468, startPoint y: 97, endPoint x: 468, endPoint y: 177, distance: 80.2
click at [468, 177] on div "Customer Explorer Explore Group Compare Groups Group Migrations TARGET GROUP (L…" at bounding box center [269, 114] width 397 height 196
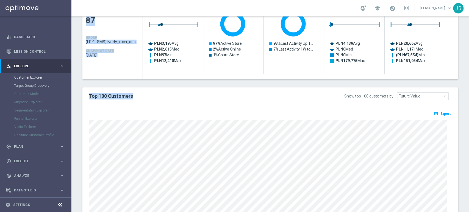
scroll to position [272, 0]
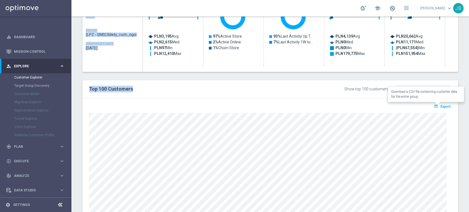
click at [440, 105] on span "Export" at bounding box center [445, 107] width 10 height 4
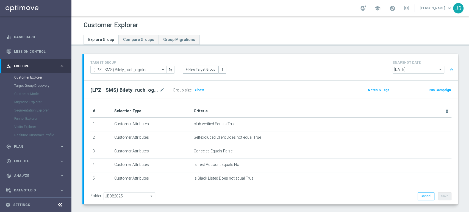
scroll to position [26, 0]
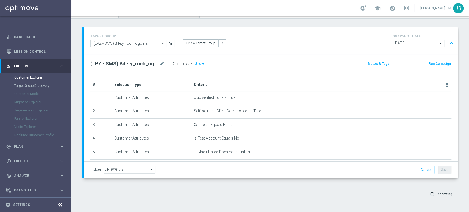
drag, startPoint x: 468, startPoint y: 84, endPoint x: 468, endPoint y: 168, distance: 83.8
click at [468, 168] on div "Customer Explorer Explore Group Compare Groups Group Migrations TARGET GROUP (L…" at bounding box center [269, 114] width 397 height 196
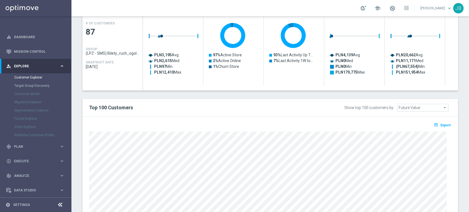
scroll to position [253, 0]
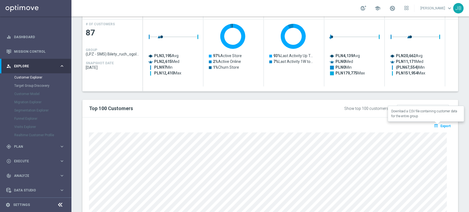
click at [441, 124] on span "Export" at bounding box center [445, 126] width 10 height 4
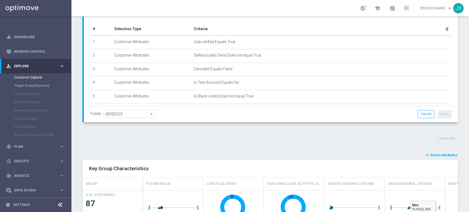
click at [468, 26] on div "Customer Explorer Explore Group Compare Groups Group Migrations TARGET GROUP (L…" at bounding box center [269, 114] width 397 height 196
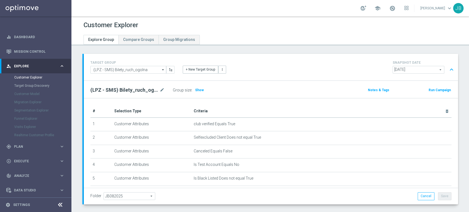
click at [468, 26] on div "Customer Explorer Explore Group Compare Groups Group Migrations TARGET GROUP (L…" at bounding box center [269, 114] width 397 height 196
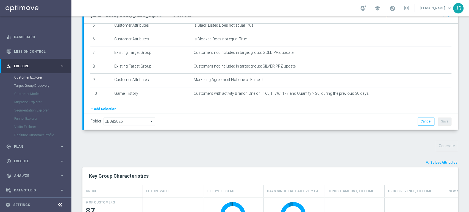
scroll to position [144, 0]
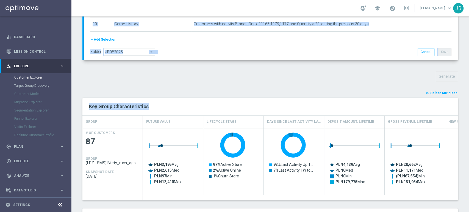
drag, startPoint x: 468, startPoint y: 55, endPoint x: 468, endPoint y: 109, distance: 53.6
click at [468, 109] on div "Customer Explorer Explore Group Compare Groups Group Migrations TARGET GROUP (L…" at bounding box center [269, 114] width 397 height 196
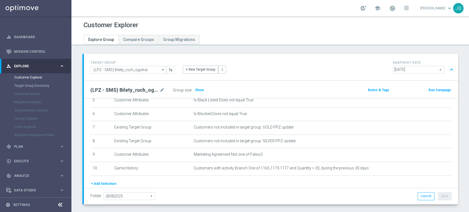
click at [288, 67] on div "+ New Target Group more_vert" at bounding box center [271, 66] width 185 height 14
click at [19, 158] on div "play_circle_outline Execute keyboard_arrow_right" at bounding box center [35, 161] width 71 height 15
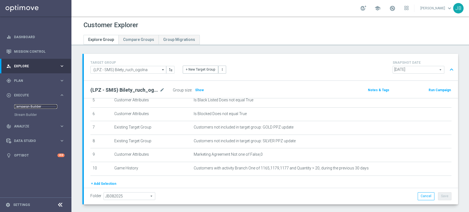
click at [38, 105] on link "Campaign Builder" at bounding box center [35, 106] width 43 height 4
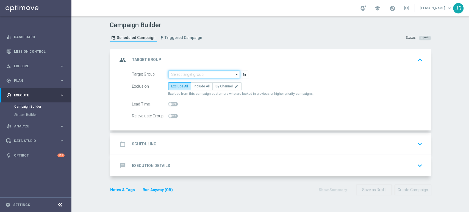
click at [174, 74] on input at bounding box center [204, 75] width 72 height 8
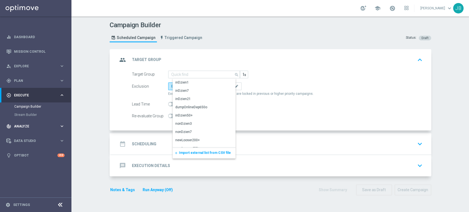
click at [24, 132] on div "track_changes Analyze keyboard_arrow_right" at bounding box center [35, 126] width 71 height 15
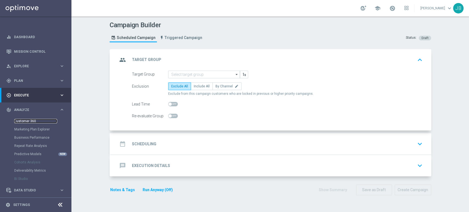
click at [33, 119] on link "Customer 360" at bounding box center [35, 121] width 43 height 4
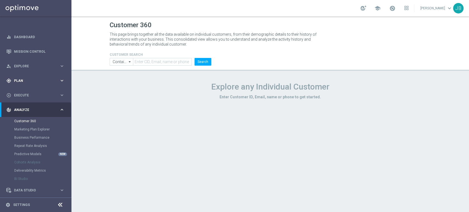
click at [27, 77] on div "gps_fixed Plan keyboard_arrow_right" at bounding box center [35, 80] width 71 height 15
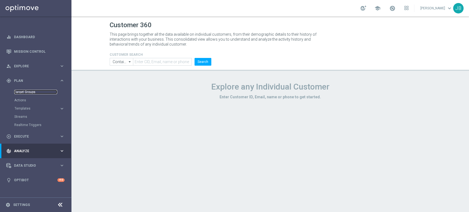
click at [26, 90] on link "Target Groups" at bounding box center [35, 92] width 43 height 4
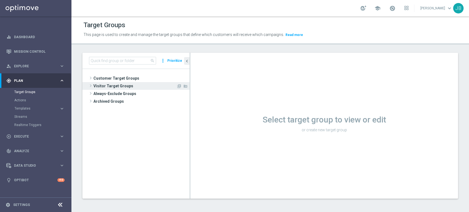
click at [126, 82] on span "Visitor Target Groups" at bounding box center [134, 86] width 83 height 8
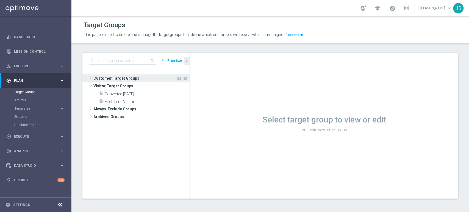
click at [128, 77] on span "Customer Target Groups" at bounding box center [134, 78] width 83 height 8
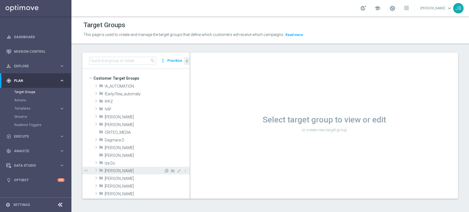
click at [110, 170] on span "Justyna B." at bounding box center [134, 171] width 59 height 5
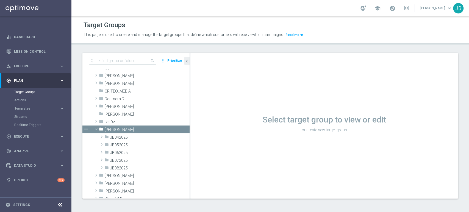
scroll to position [49, 0]
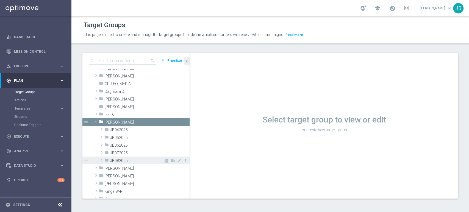
click at [136, 161] on span "JB082025" at bounding box center [137, 160] width 54 height 5
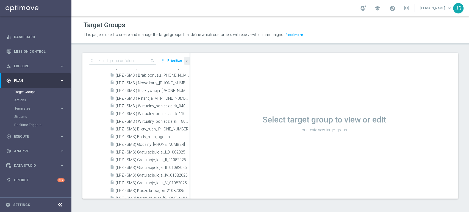
scroll to position [183, 0]
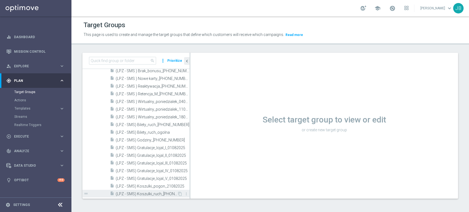
click at [158, 191] on div "insert_drive_file (LPZ - SMS) Koszulki_ruch_14082025" at bounding box center [143, 194] width 67 height 8
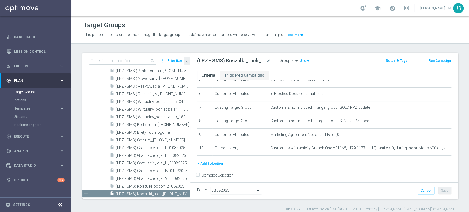
scroll to position [81, 0]
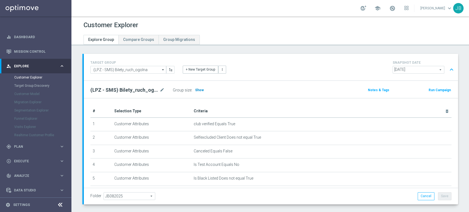
click at [200, 88] on span "Show" at bounding box center [199, 90] width 9 height 4
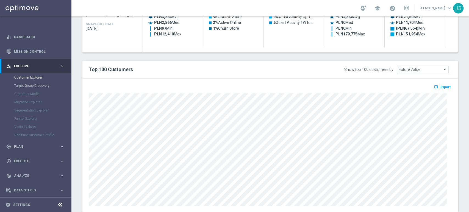
scroll to position [293, 0]
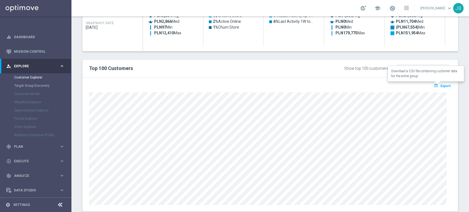
click at [444, 84] on span "Export" at bounding box center [445, 86] width 10 height 4
click at [88, 119] on div at bounding box center [270, 148] width 370 height 114
